Goal: Task Accomplishment & Management: Manage account settings

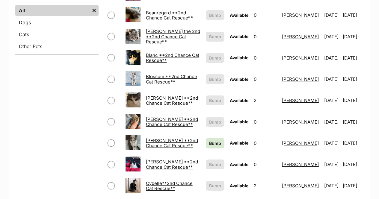
scroll to position [270, 0]
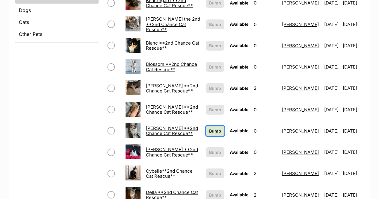
click at [209, 128] on span "Bump" at bounding box center [215, 131] width 12 height 6
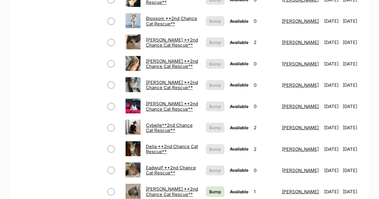
scroll to position [330, 0]
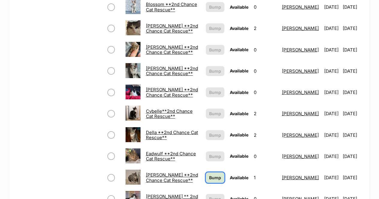
click at [209, 175] on span "Bump" at bounding box center [215, 178] width 12 height 6
